Goal: Find specific page/section: Find specific page/section

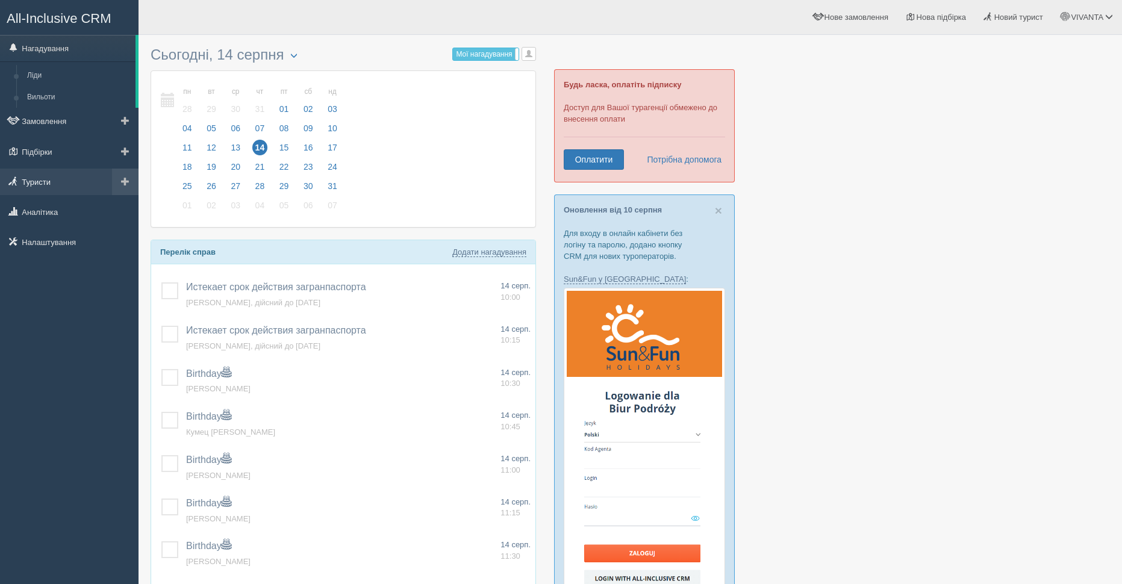
click at [49, 178] on link "Туристи" at bounding box center [69, 182] width 139 height 27
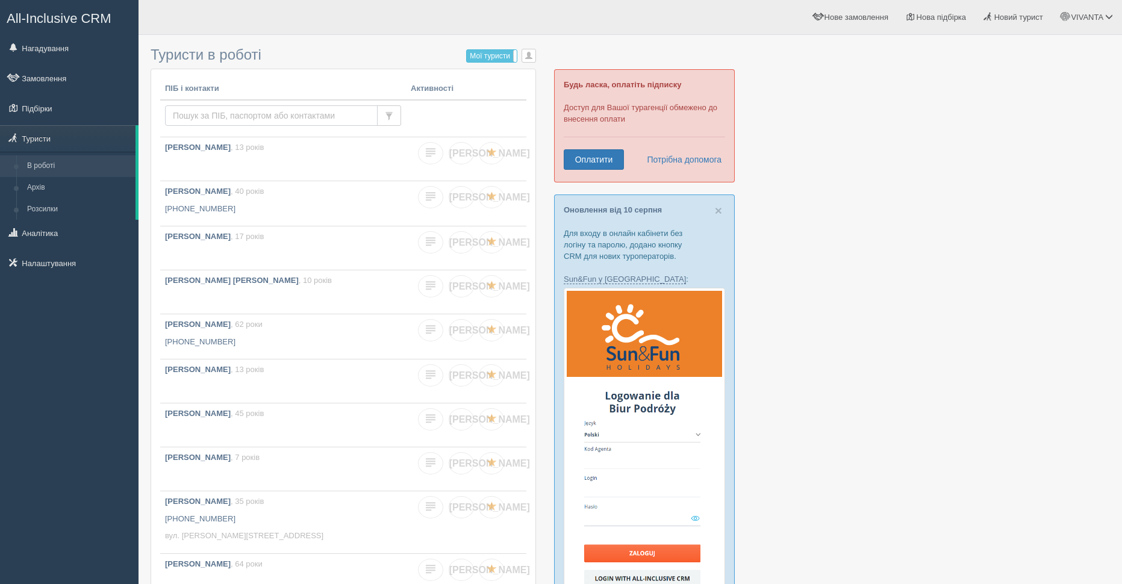
click at [231, 112] on input "text" at bounding box center [271, 115] width 213 height 20
type input "бойко"
click at [289, 119] on input "бойко" at bounding box center [271, 115] width 213 height 20
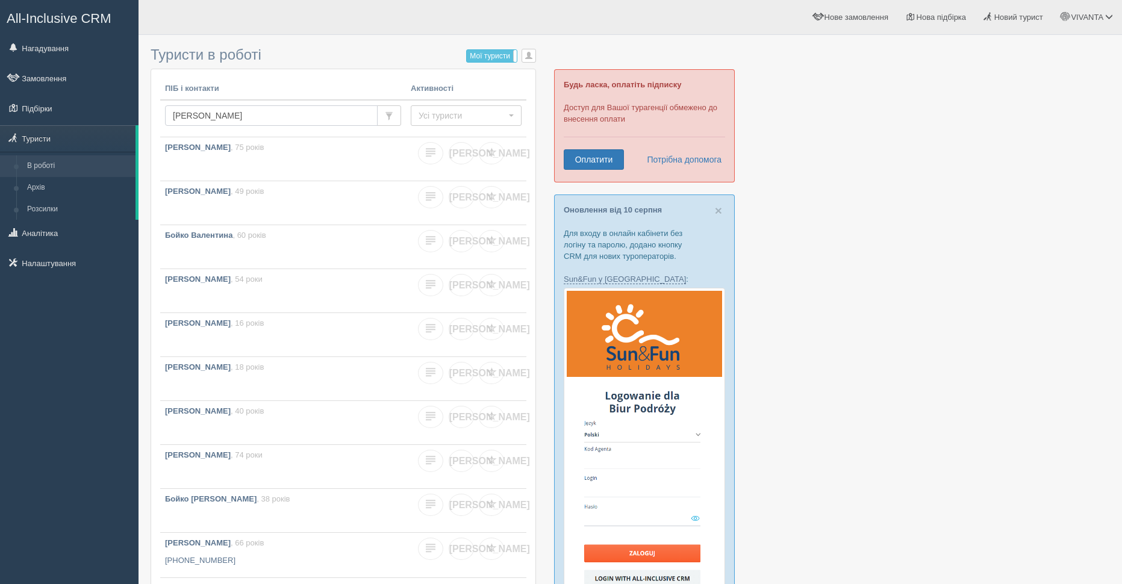
type input "бойко людмила"
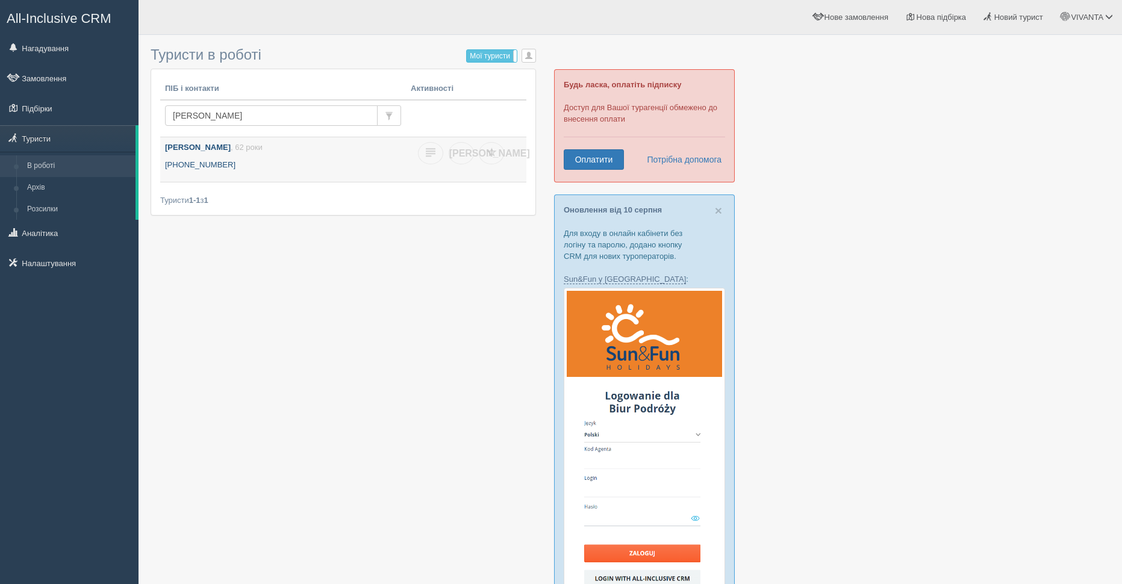
click at [199, 146] on b "[PERSON_NAME]" at bounding box center [198, 147] width 66 height 9
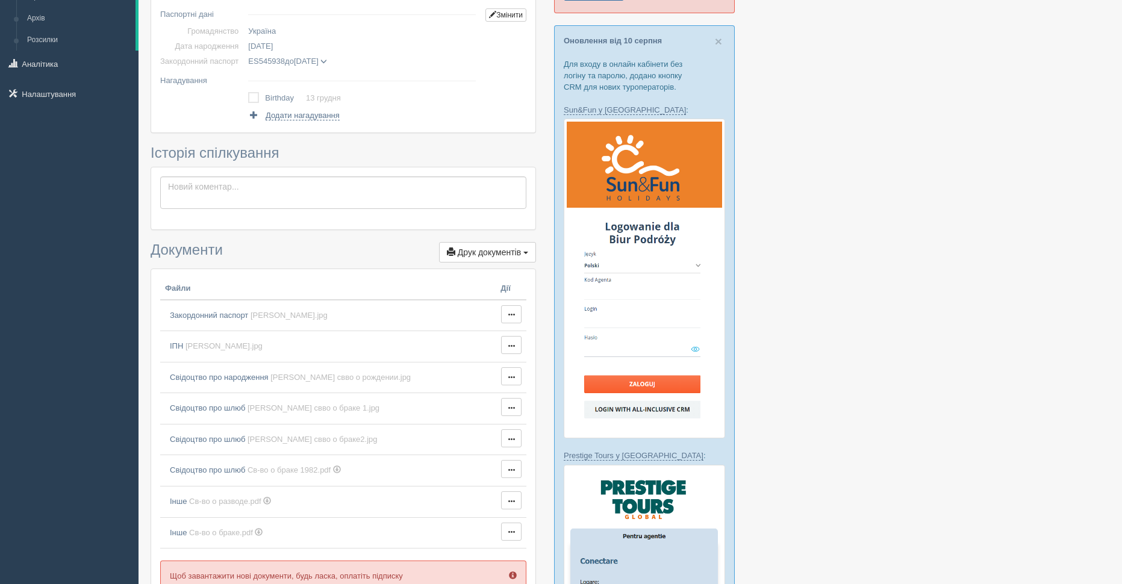
scroll to position [181, 0]
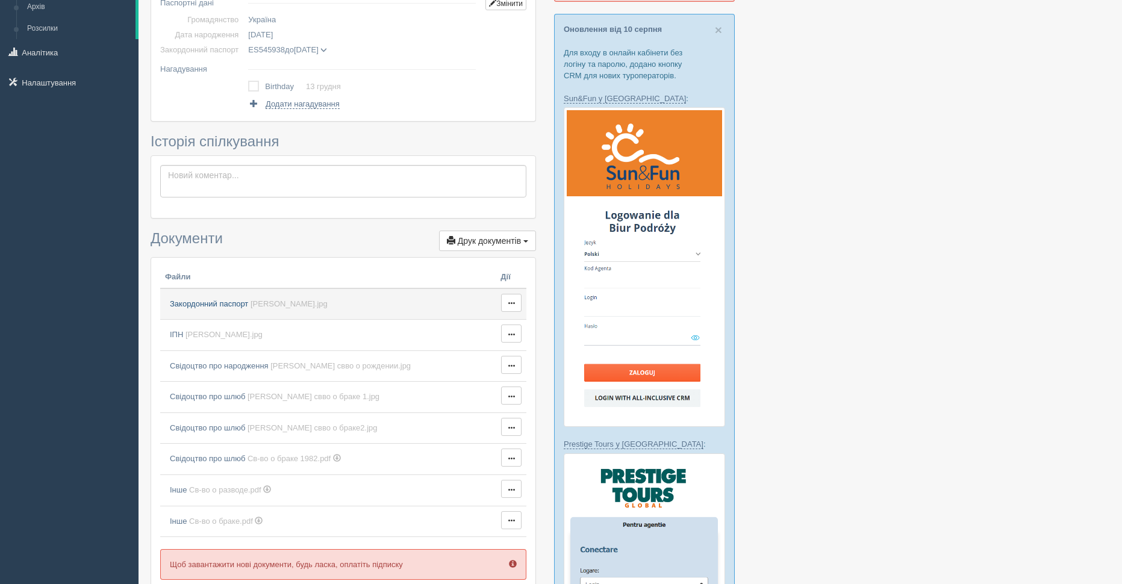
click at [218, 302] on span "Закордонний паспорт" at bounding box center [209, 303] width 78 height 9
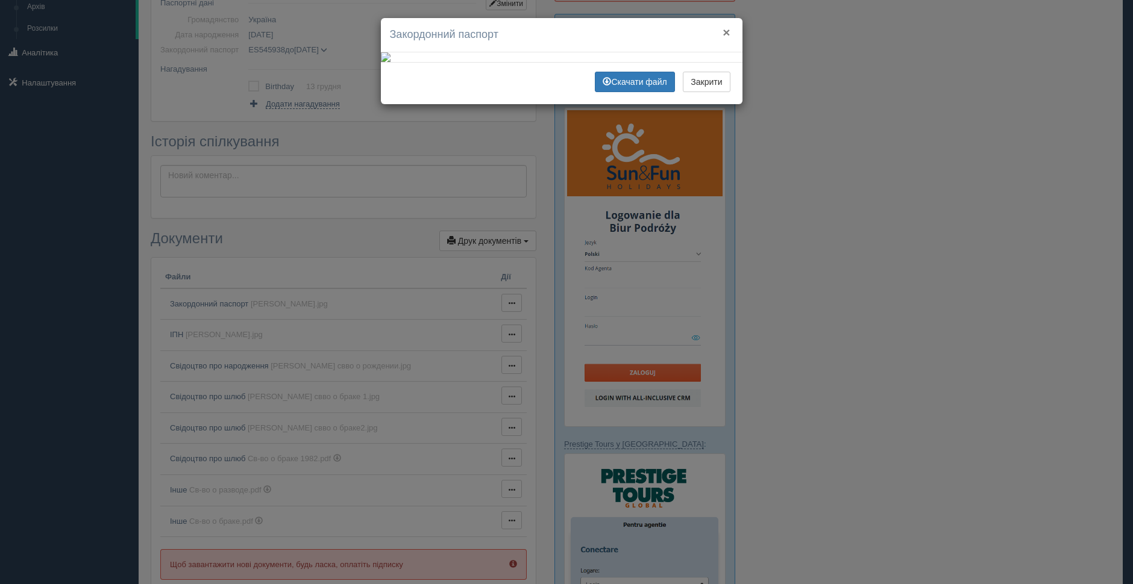
click at [725, 33] on button "×" at bounding box center [725, 32] width 7 height 13
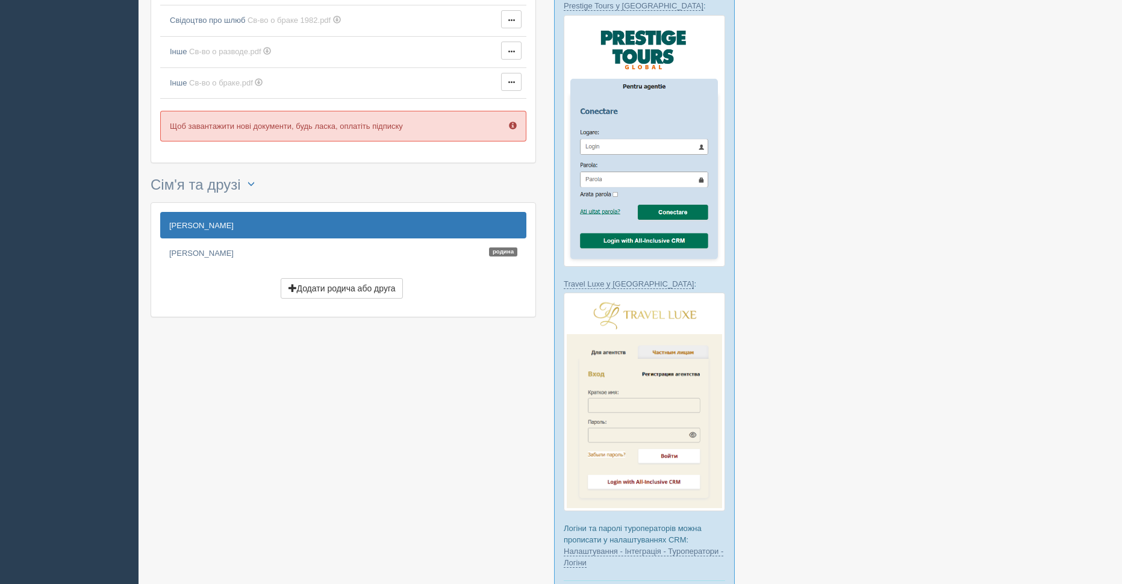
scroll to position [663, 0]
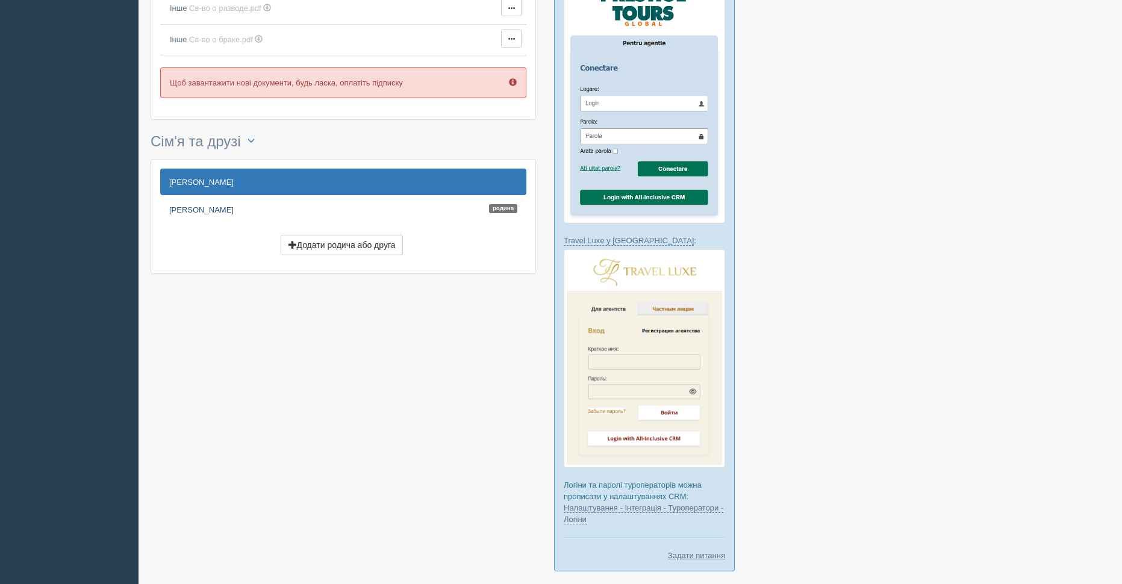
click at [188, 211] on link "Бойко Сергій Родина" at bounding box center [343, 209] width 366 height 27
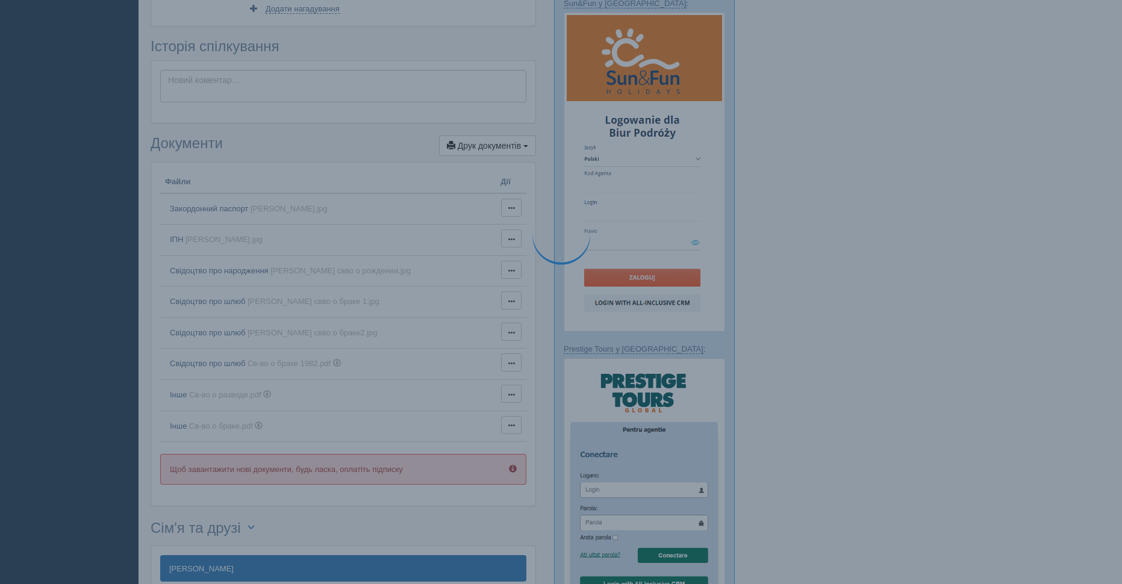
scroll to position [0, 0]
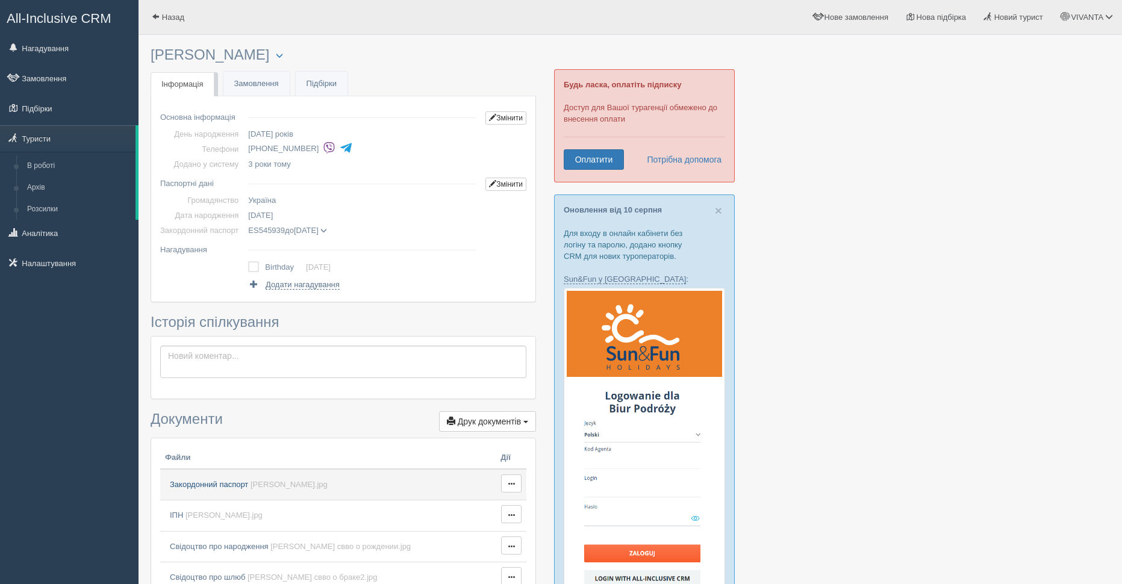
click at [234, 483] on span "Закордонний паспорт" at bounding box center [209, 484] width 78 height 9
